Goal: Navigation & Orientation: Find specific page/section

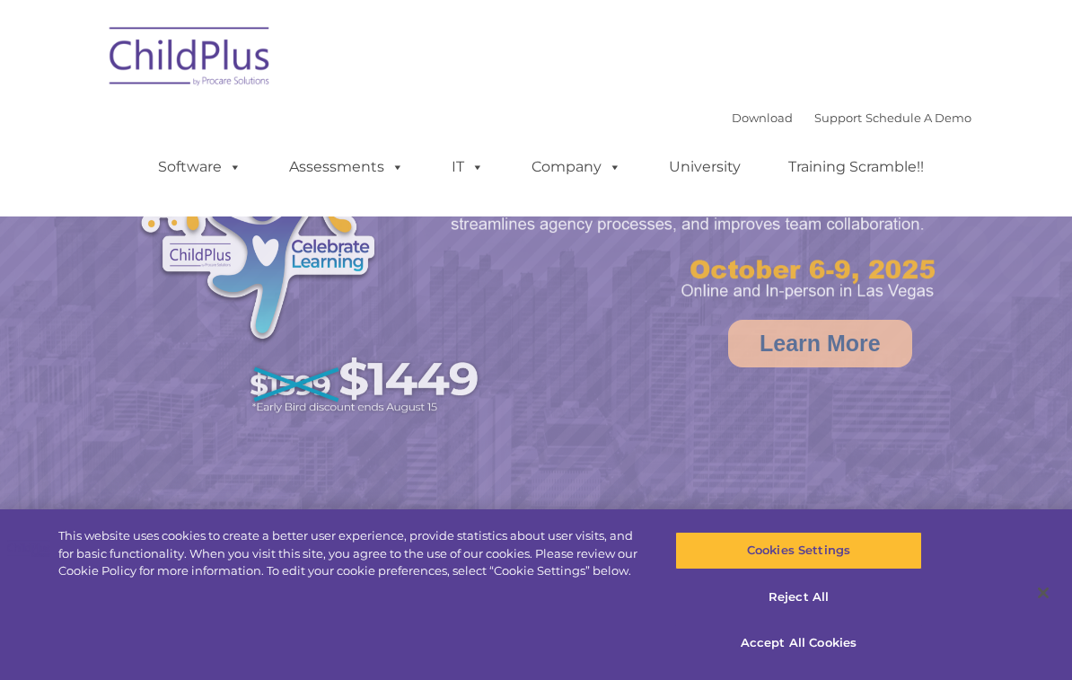
select select "MEDIUM"
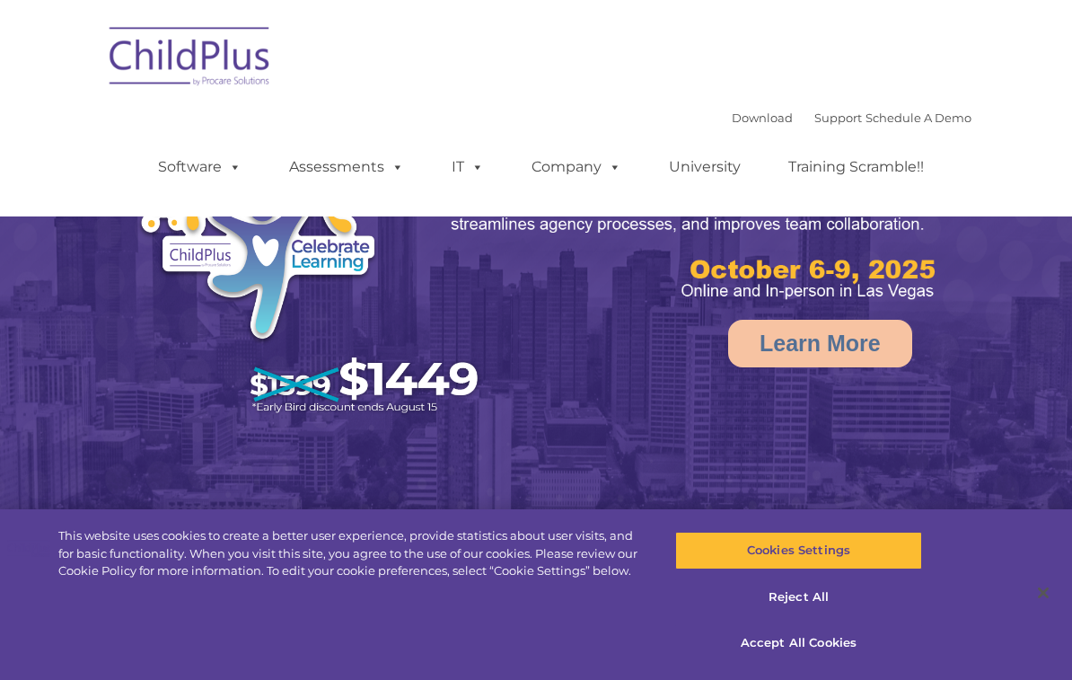
select select "MEDIUM"
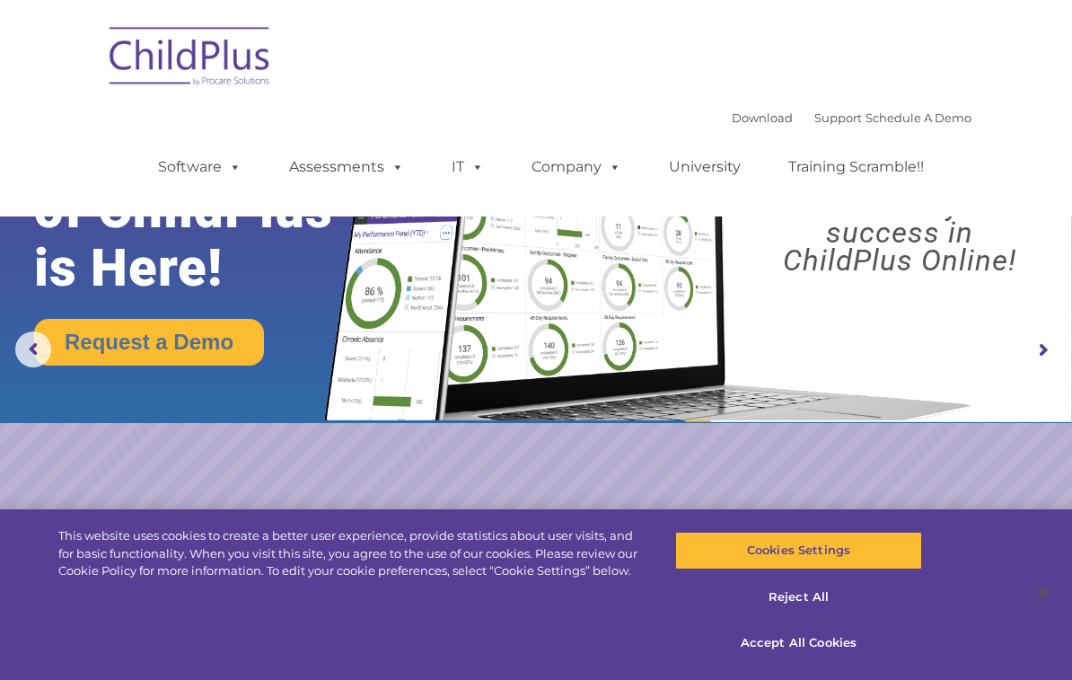
click at [133, 59] on img at bounding box center [191, 59] width 180 height 90
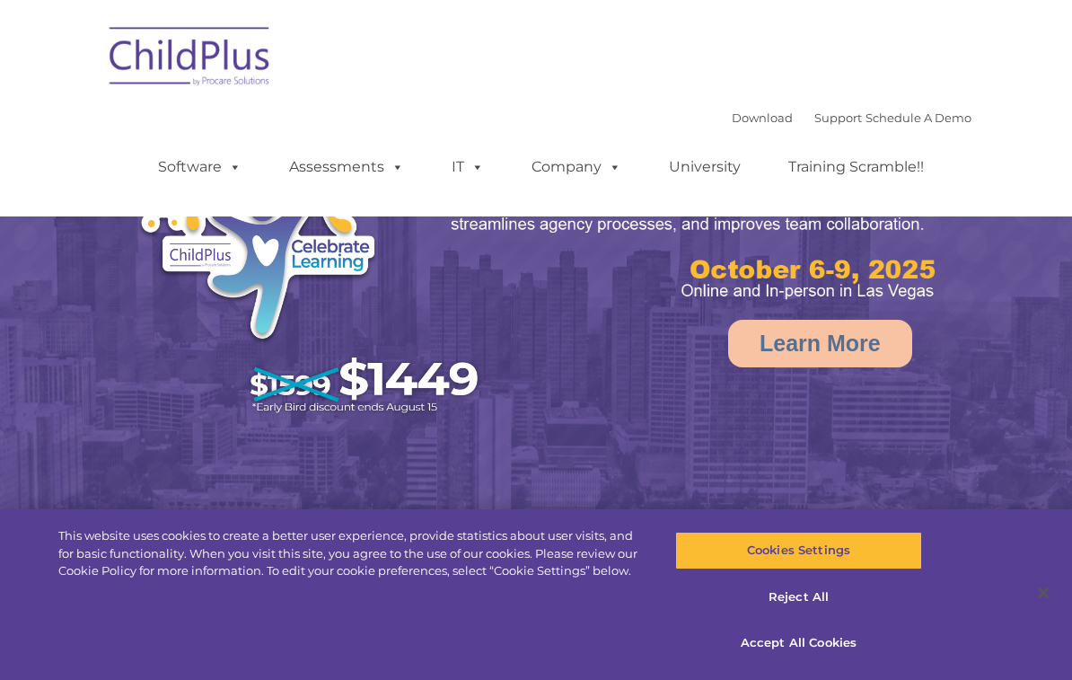
select select "MEDIUM"
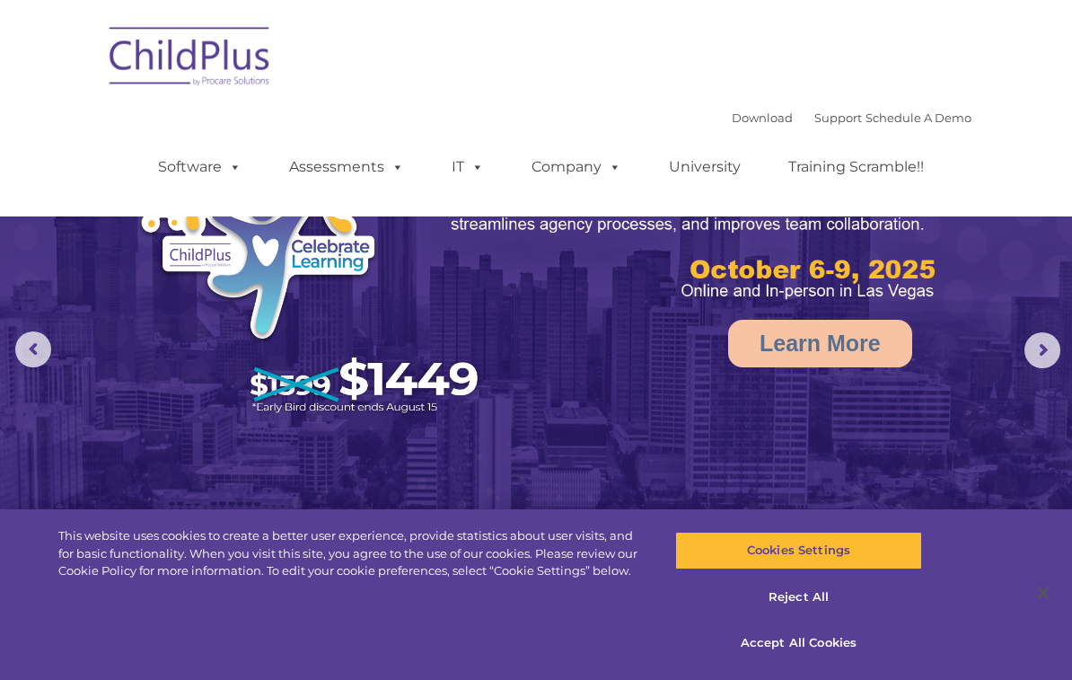
click at [178, 166] on link "Software" at bounding box center [199, 167] width 119 height 36
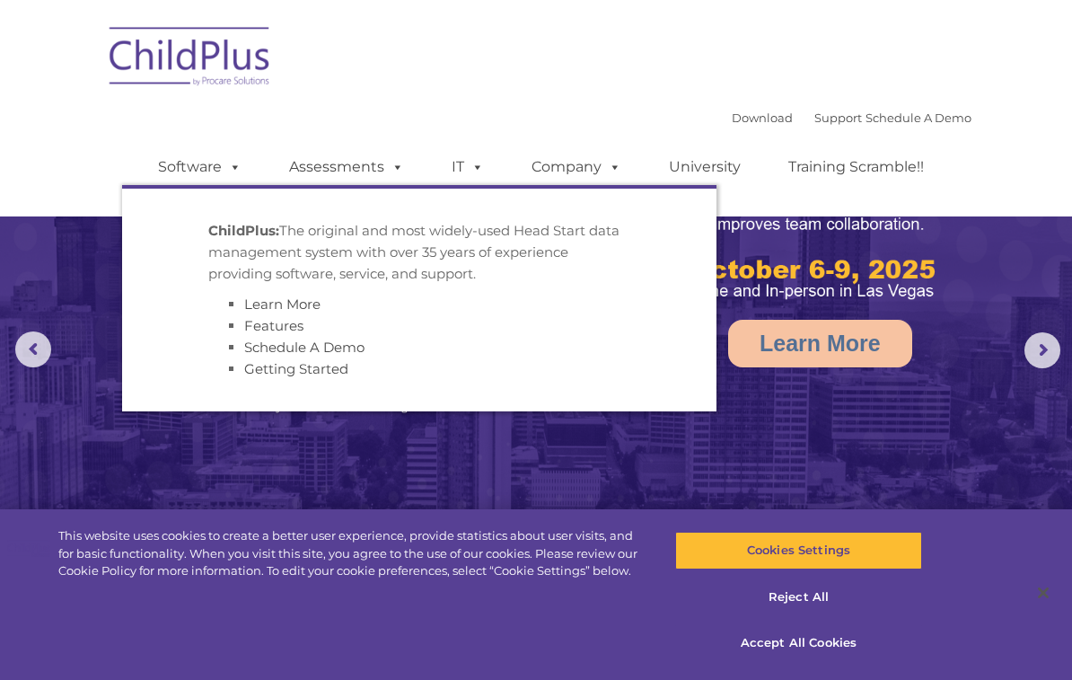
click at [197, 169] on link "Software" at bounding box center [199, 167] width 119 height 36
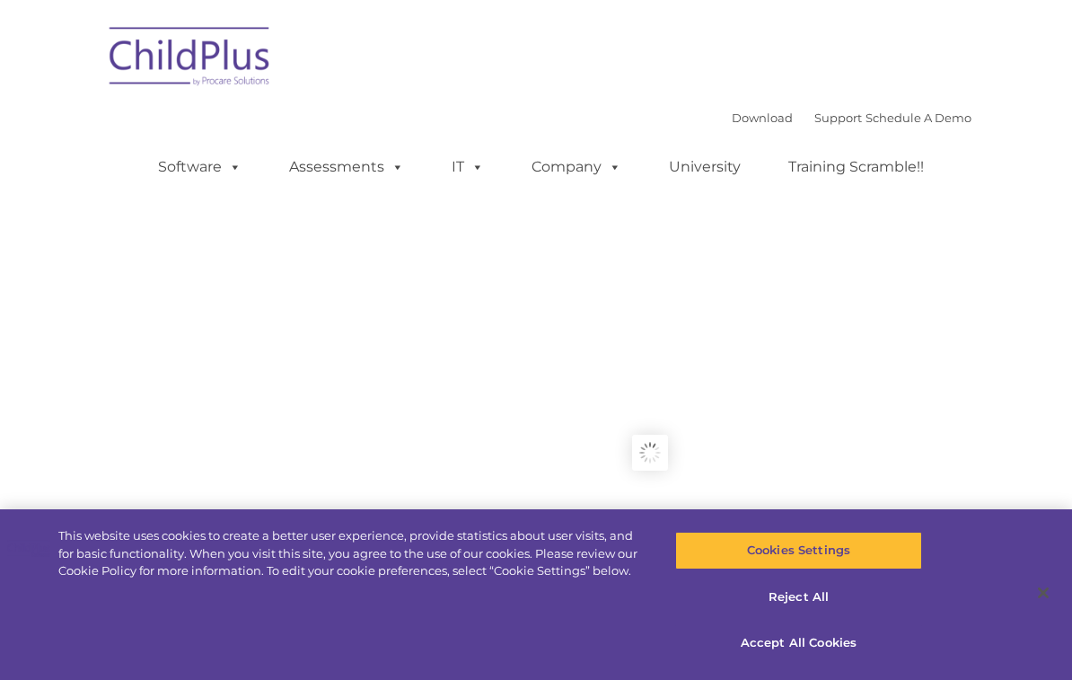
type input ""
